Goal: Navigation & Orientation: Locate item on page

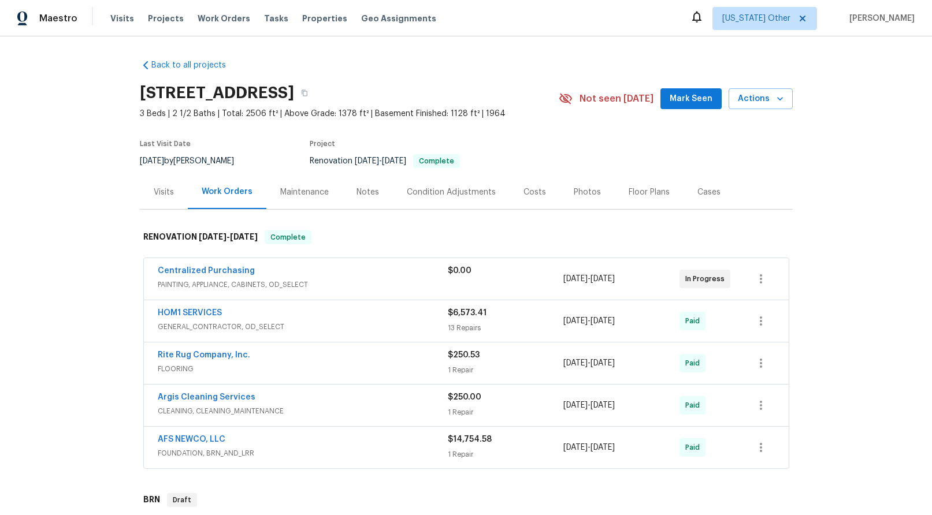
click at [196, 451] on span "FOUNDATION, BRN_AND_LRR" at bounding box center [303, 454] width 290 height 12
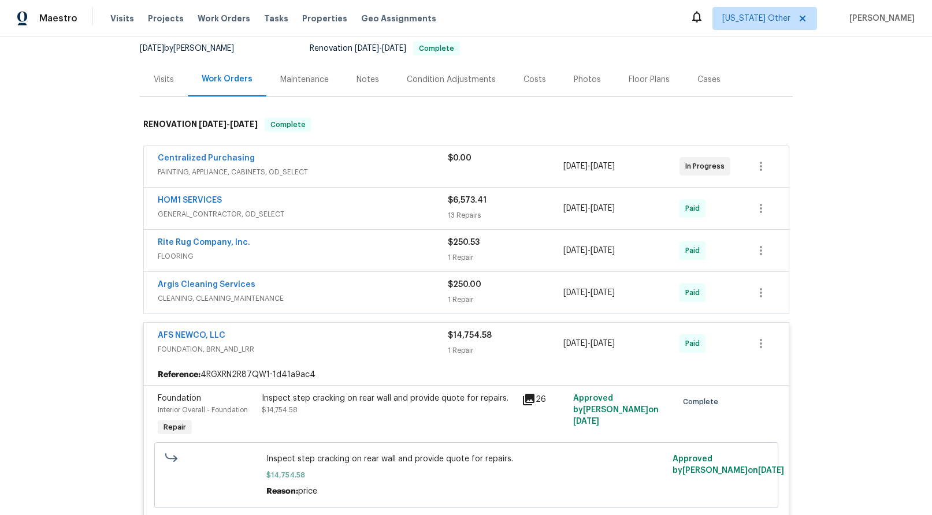
scroll to position [238, 0]
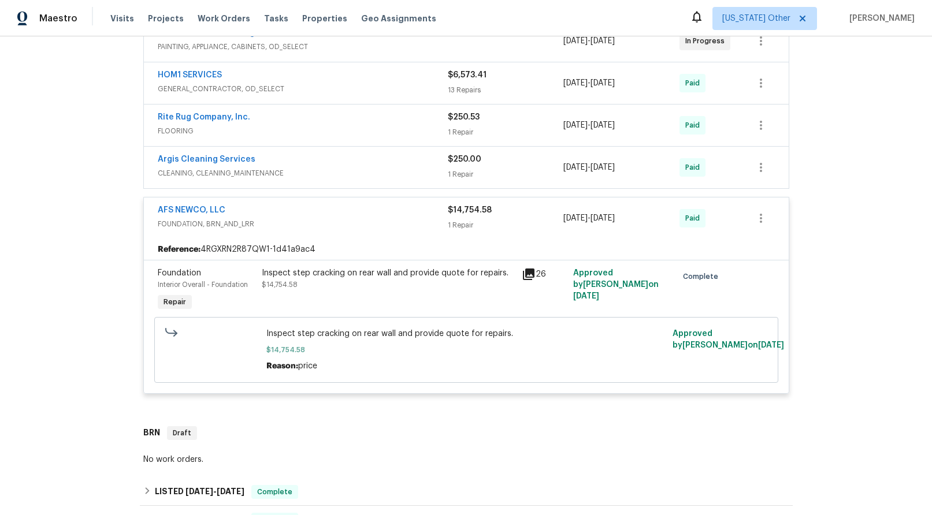
click at [523, 275] on icon at bounding box center [529, 275] width 12 height 12
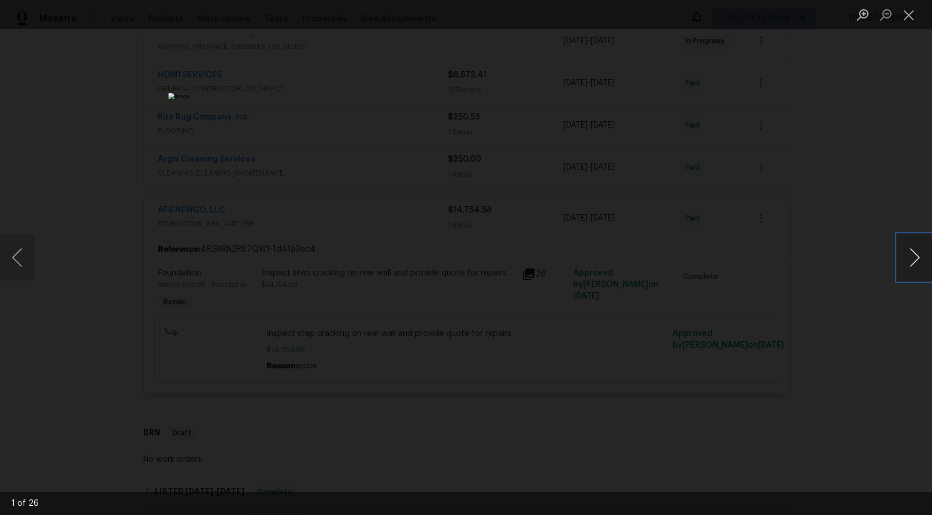
click at [915, 260] on button "Next image" at bounding box center [914, 258] width 35 height 46
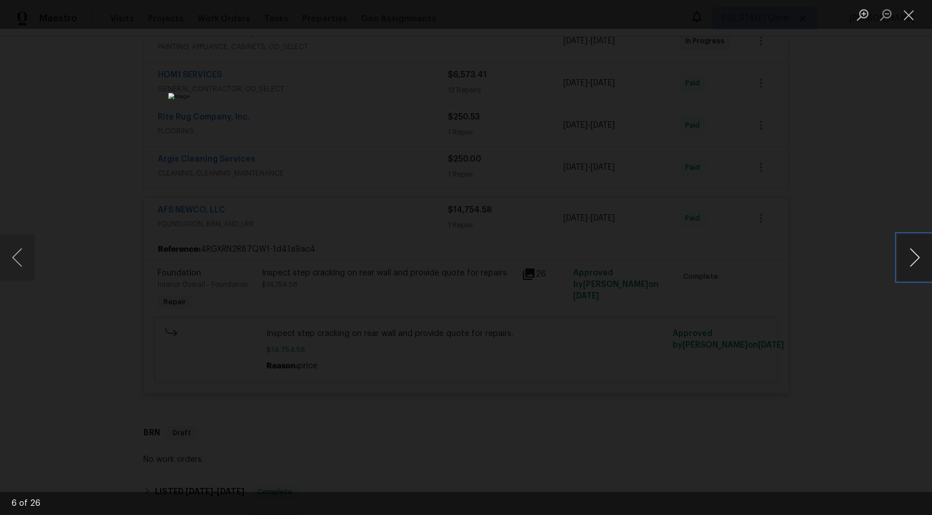
click at [915, 260] on button "Next image" at bounding box center [914, 258] width 35 height 46
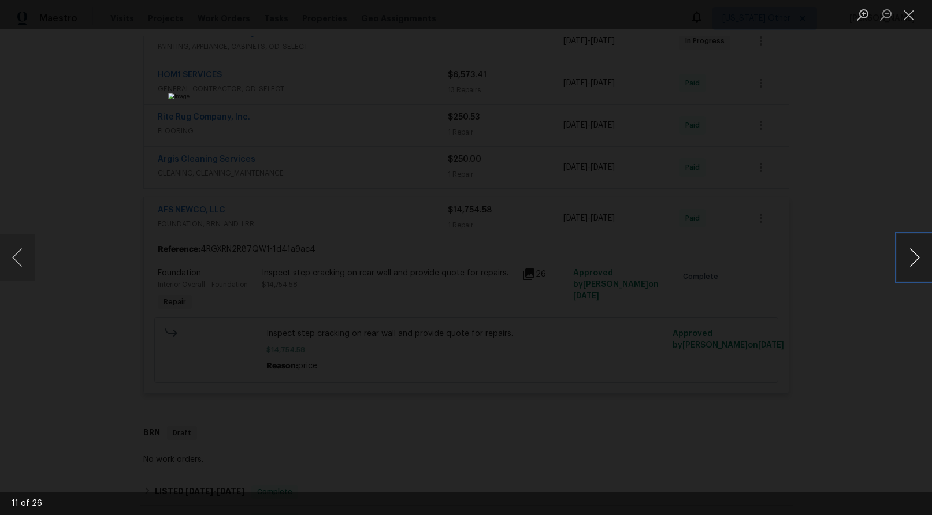
click at [915, 260] on button "Next image" at bounding box center [914, 258] width 35 height 46
click at [906, 256] on button "Next image" at bounding box center [914, 258] width 35 height 46
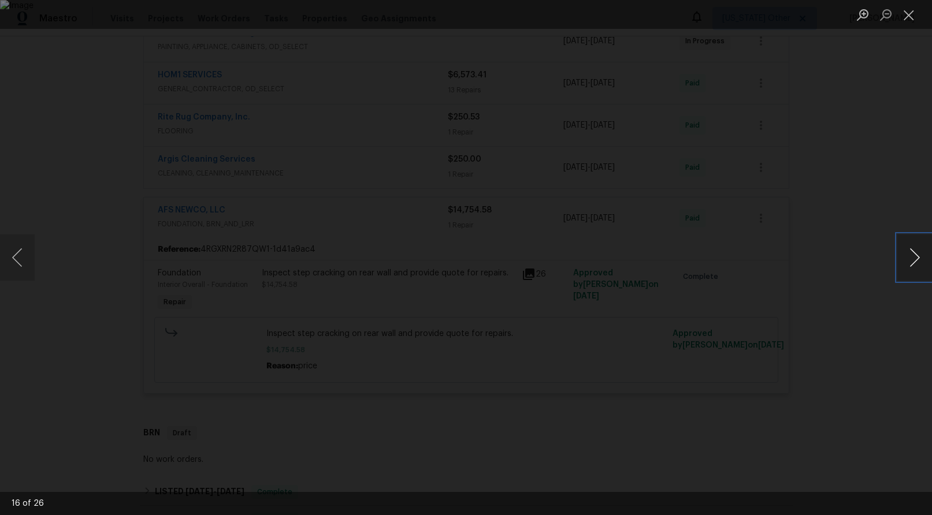
click at [906, 256] on button "Next image" at bounding box center [914, 258] width 35 height 46
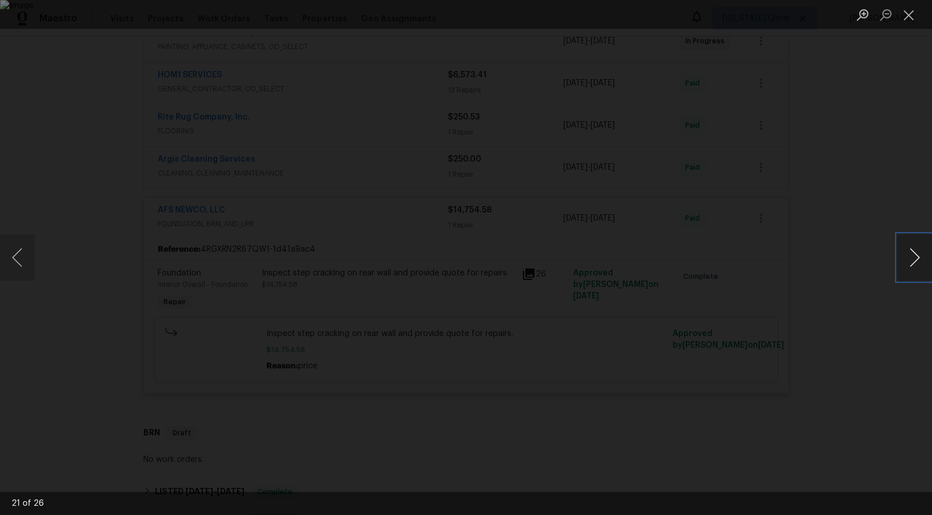
click at [906, 256] on button "Next image" at bounding box center [914, 258] width 35 height 46
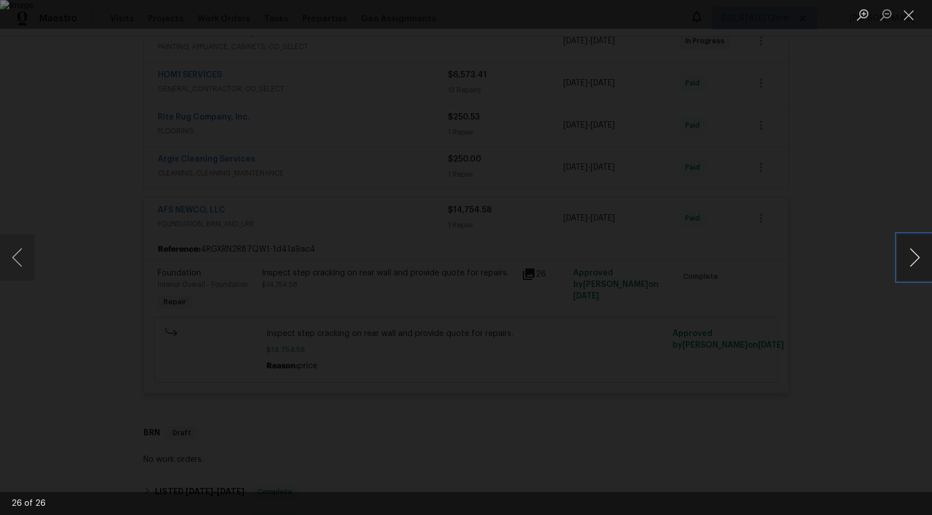
click at [906, 256] on button "Next image" at bounding box center [914, 258] width 35 height 46
click at [914, 14] on button "Close lightbox" at bounding box center [908, 15] width 23 height 20
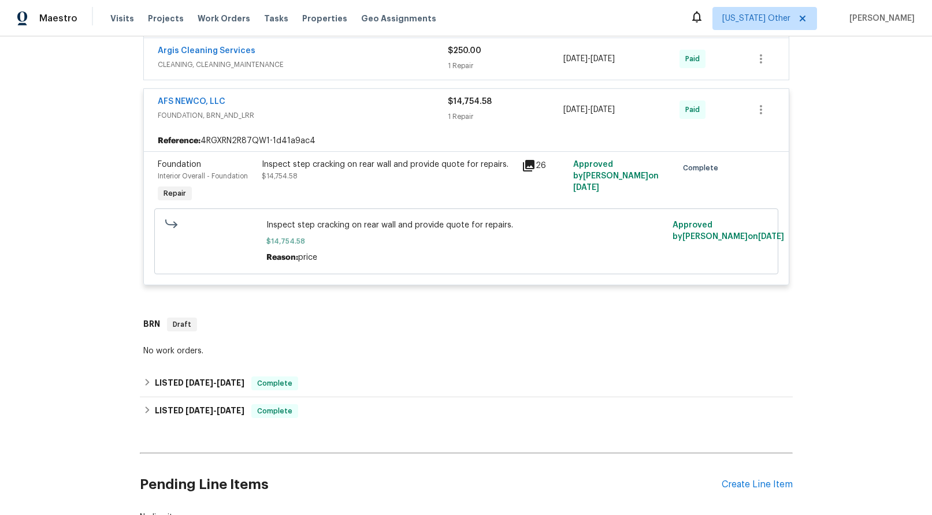
scroll to position [443, 0]
